Goal: Check status

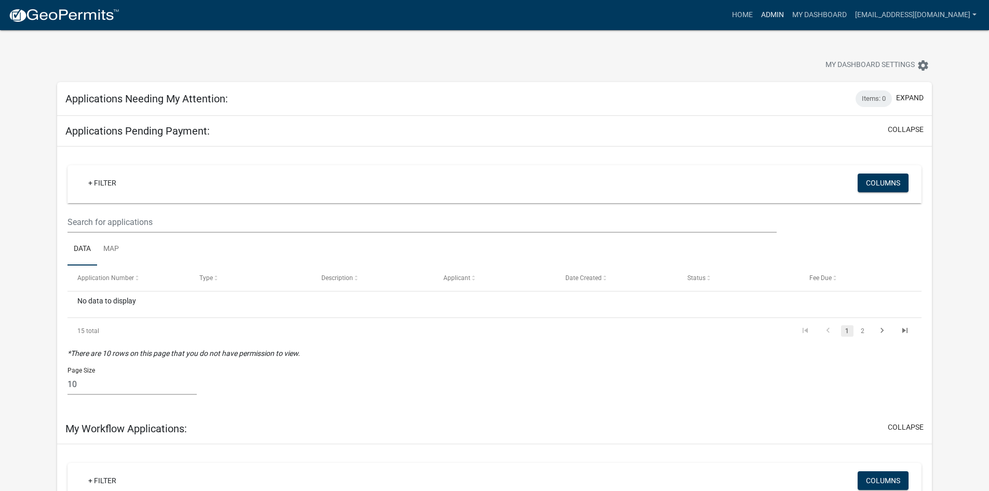
click at [788, 14] on link "Admin" at bounding box center [772, 15] width 31 height 20
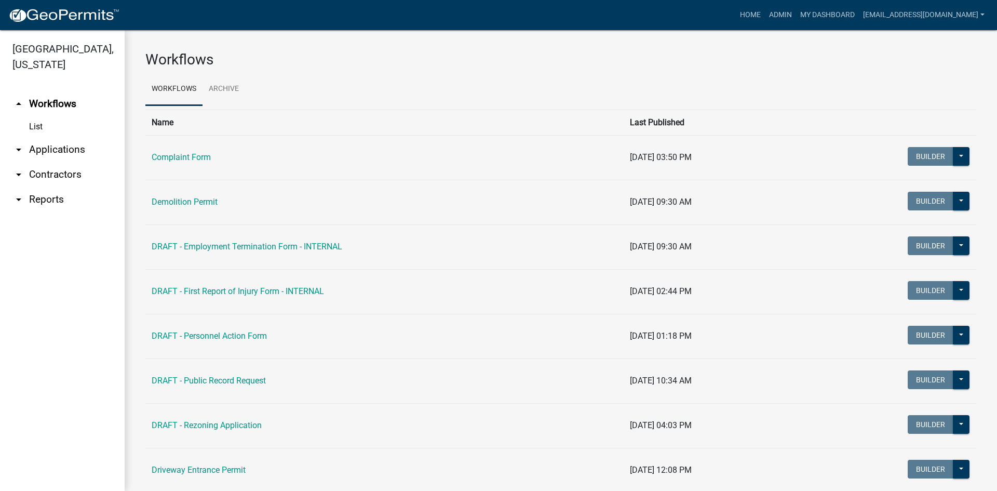
click at [71, 150] on link "arrow_drop_down Applications" at bounding box center [62, 149] width 125 height 25
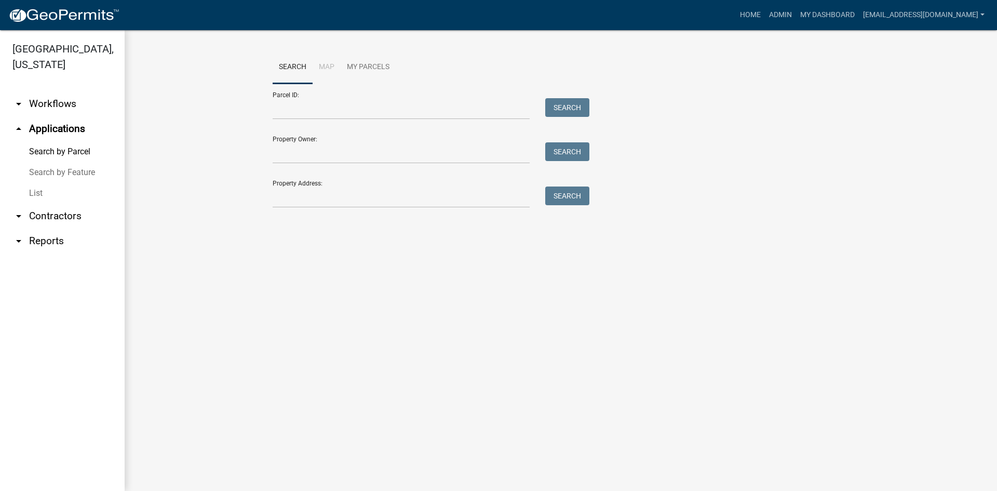
click at [37, 192] on link "List" at bounding box center [62, 193] width 125 height 21
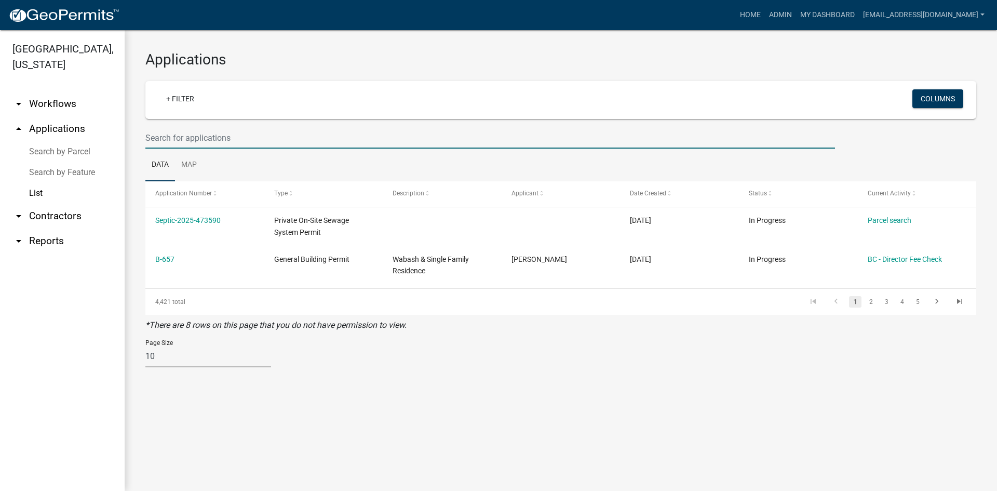
click at [194, 137] on input "text" at bounding box center [490, 137] width 690 height 21
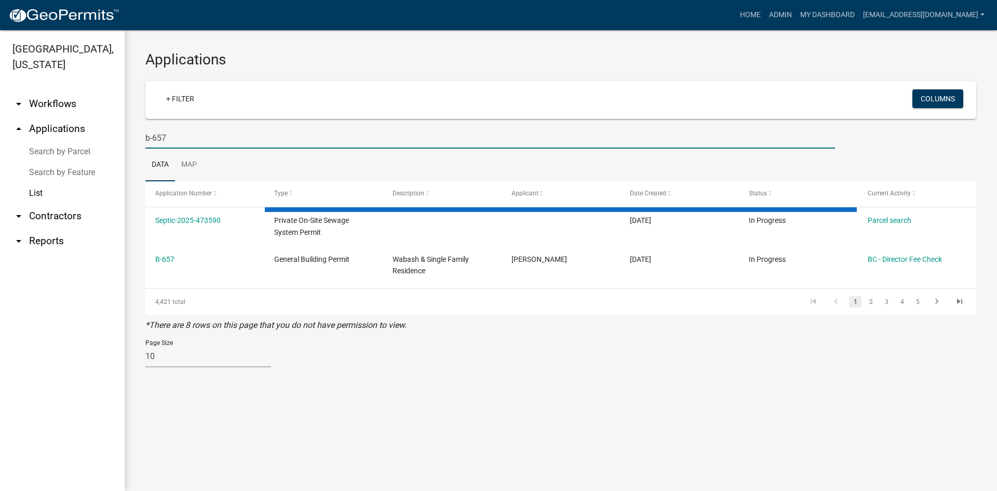
type input "b-657"
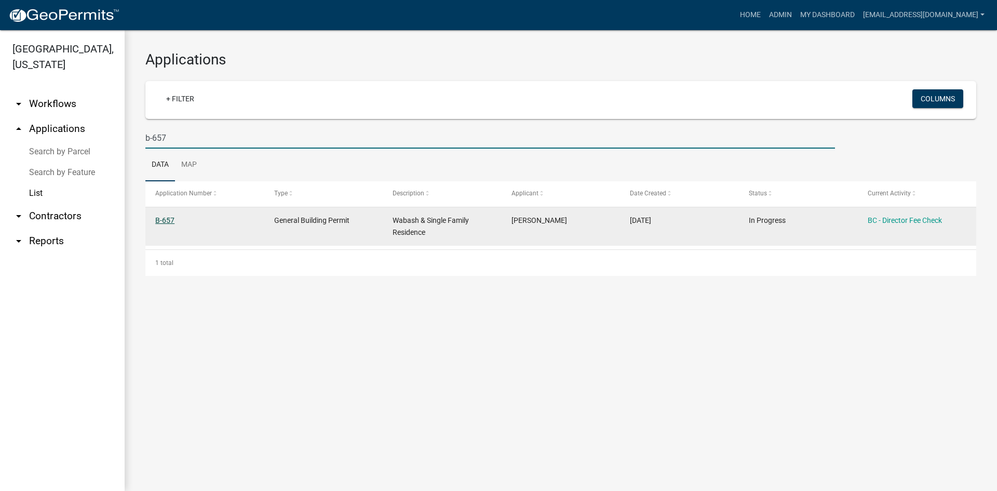
click at [166, 216] on link "B-657" at bounding box center [164, 220] width 19 height 8
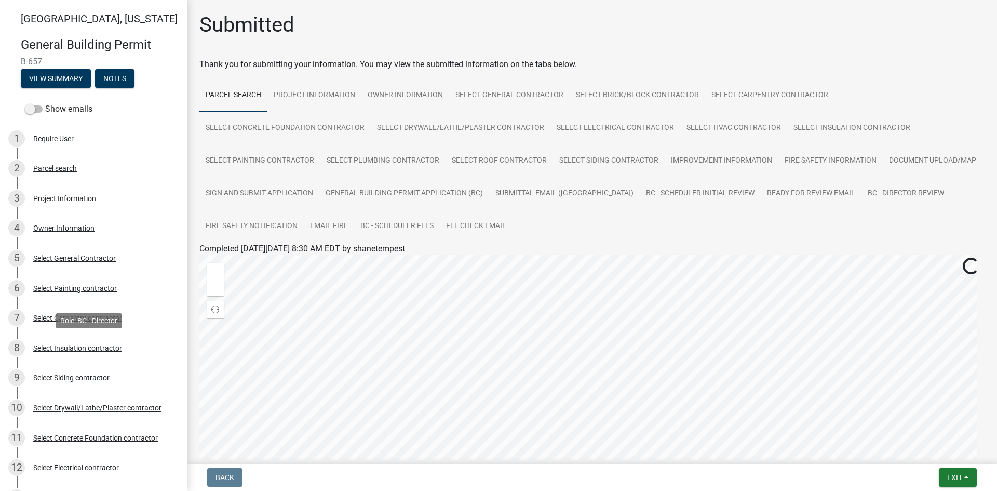
scroll to position [537, 0]
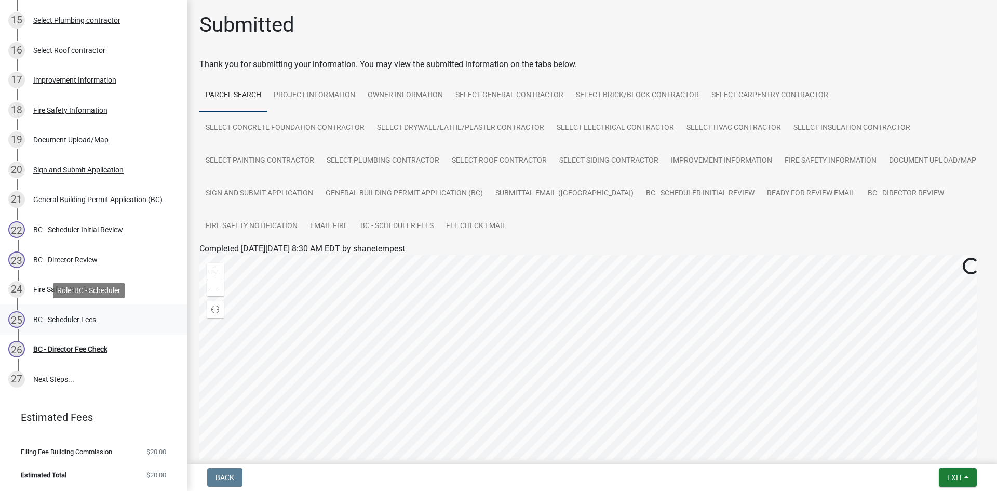
click at [68, 320] on div "BC - Scheduler Fees" at bounding box center [64, 319] width 63 height 7
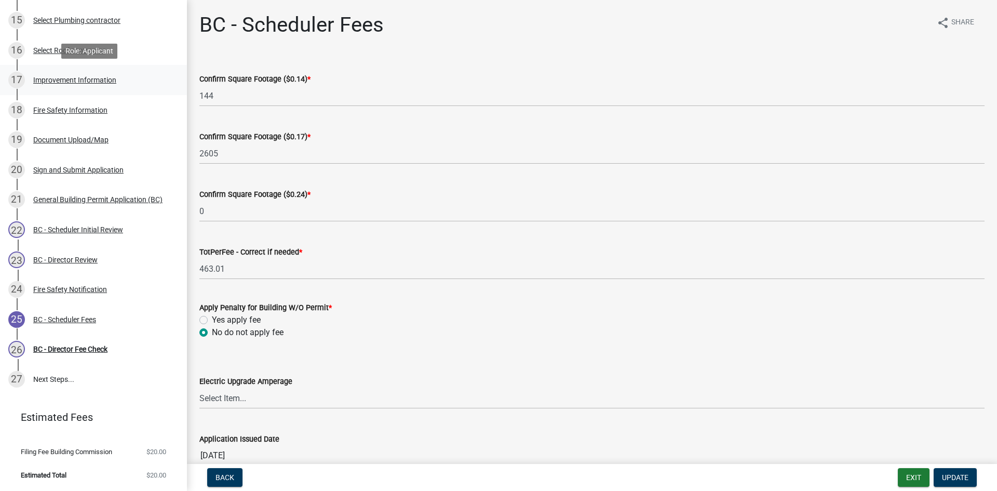
click at [61, 79] on div "Improvement Information" at bounding box center [74, 79] width 83 height 7
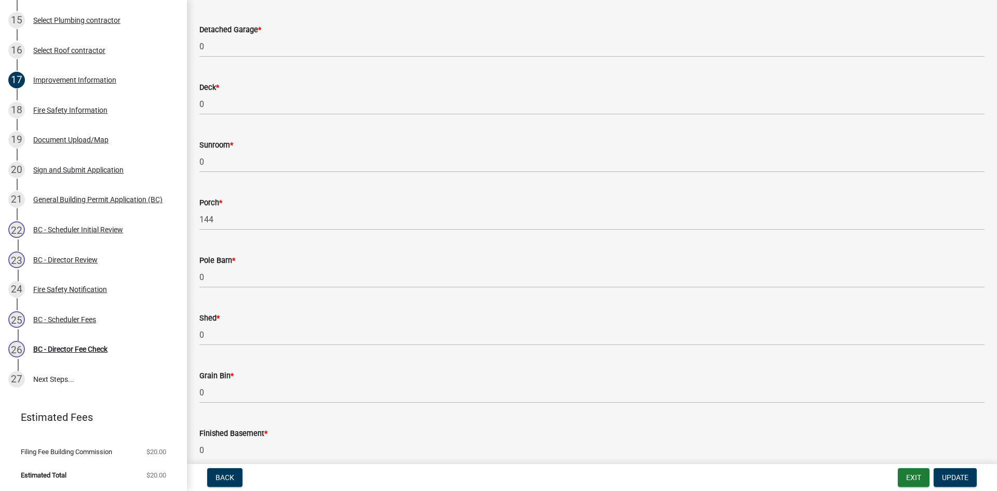
scroll to position [467, 0]
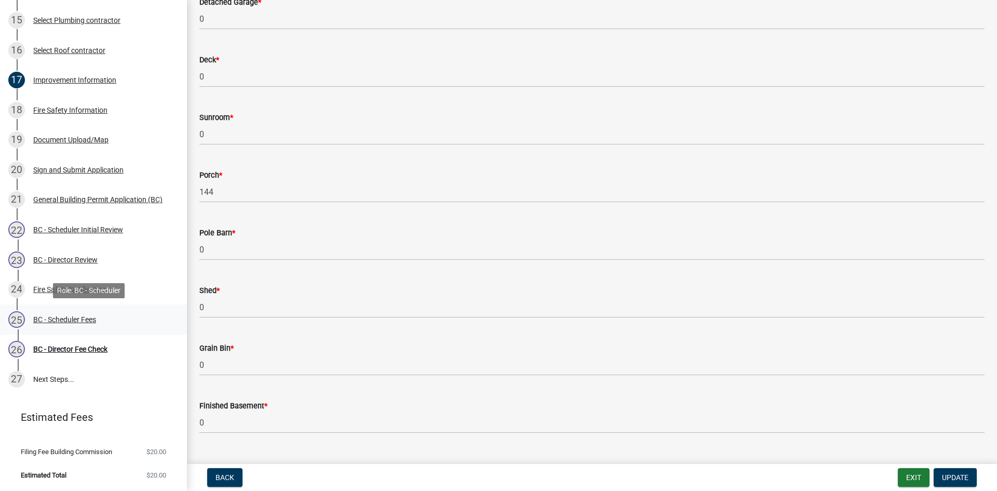
click at [77, 313] on div "[DATE] - Scheduler Fees" at bounding box center [89, 319] width 162 height 17
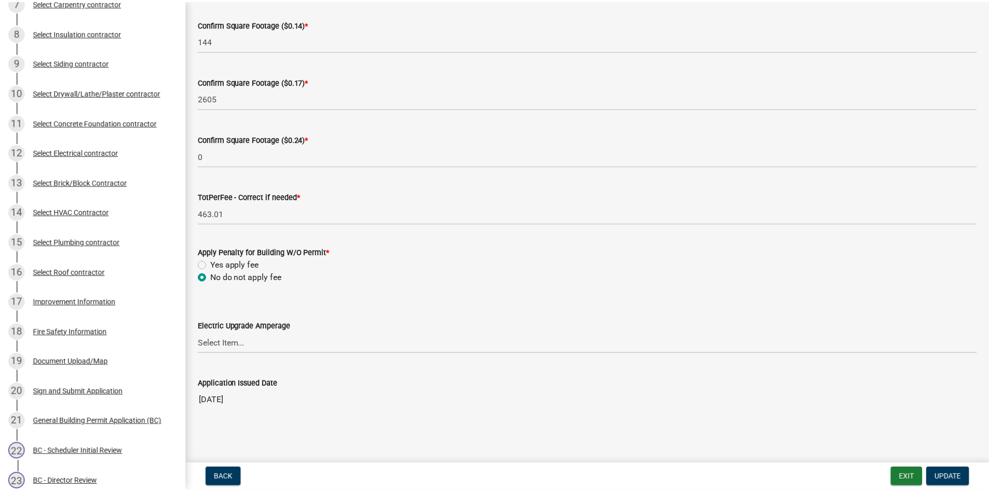
scroll to position [537, 0]
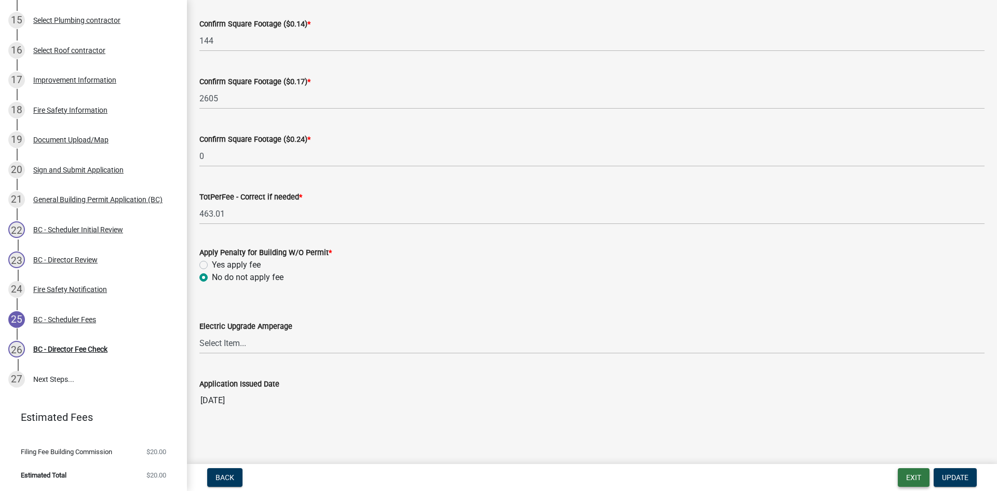
click at [908, 475] on button "Exit" at bounding box center [914, 477] width 32 height 19
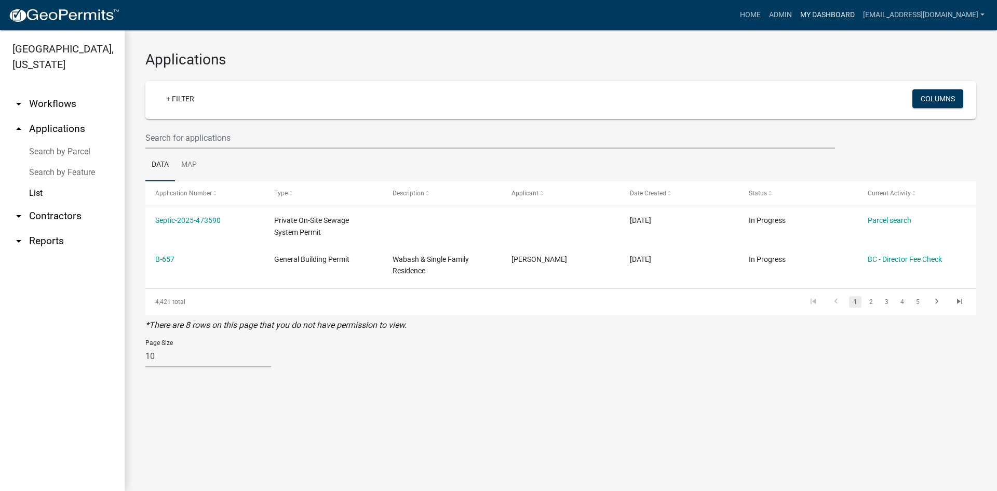
click at [839, 11] on link "My Dashboard" at bounding box center [827, 15] width 63 height 20
